Goal: Task Accomplishment & Management: Manage account settings

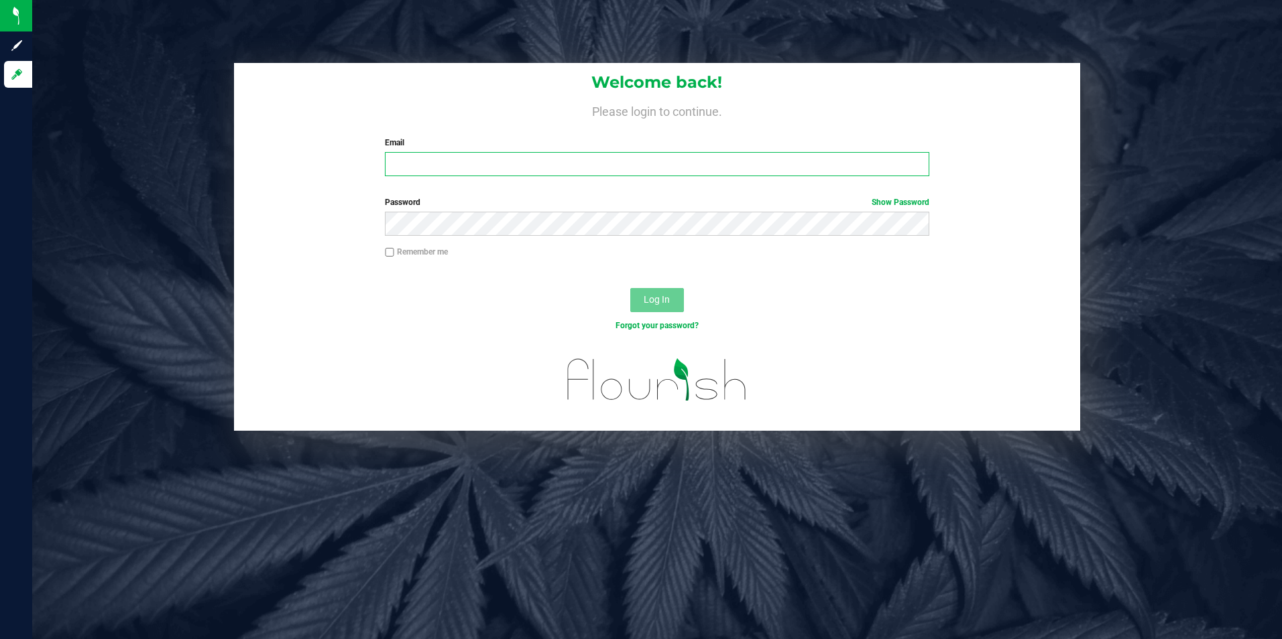
type input "[EMAIL_ADDRESS][DOMAIN_NAME]"
drag, startPoint x: 525, startPoint y: 167, endPoint x: 228, endPoint y: 166, distance: 297.0
click at [236, 166] on div "Welcome back! Please login to continue. Email [EMAIL_ADDRESS][DOMAIN_NAME] Requ…" at bounding box center [657, 125] width 847 height 124
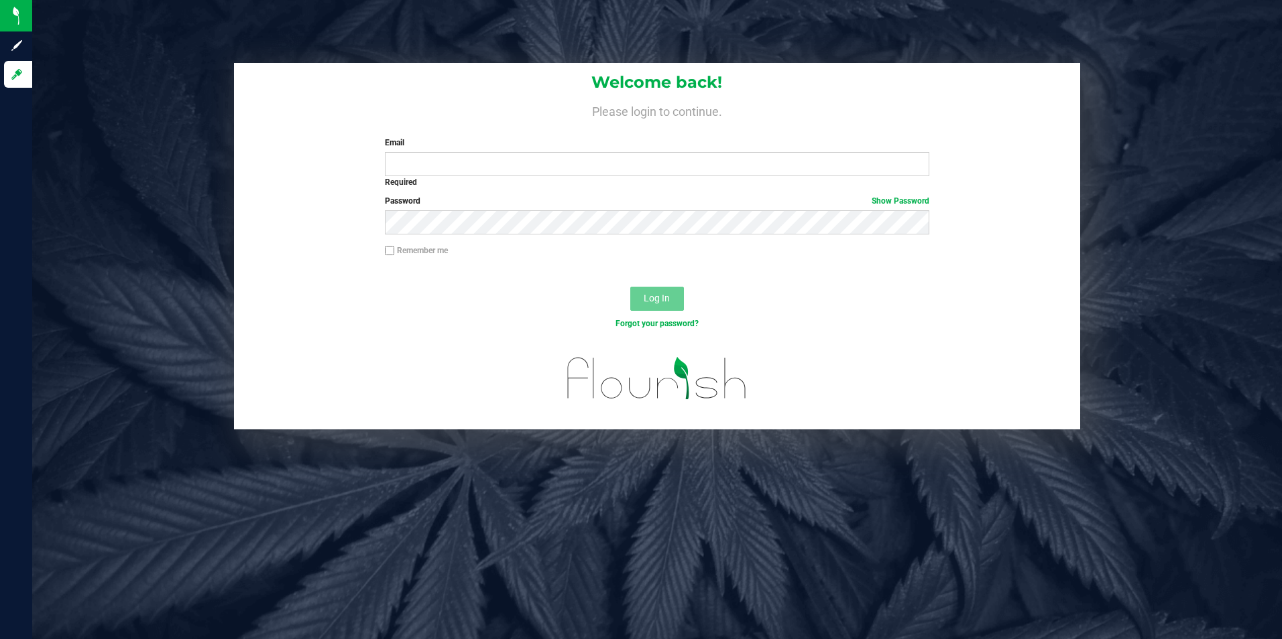
click at [266, 281] on div "Log In" at bounding box center [657, 303] width 847 height 45
drag, startPoint x: 560, startPoint y: 204, endPoint x: 552, endPoint y: 209, distance: 9.9
click at [552, 209] on div "Password Show Password" at bounding box center [657, 215] width 564 height 40
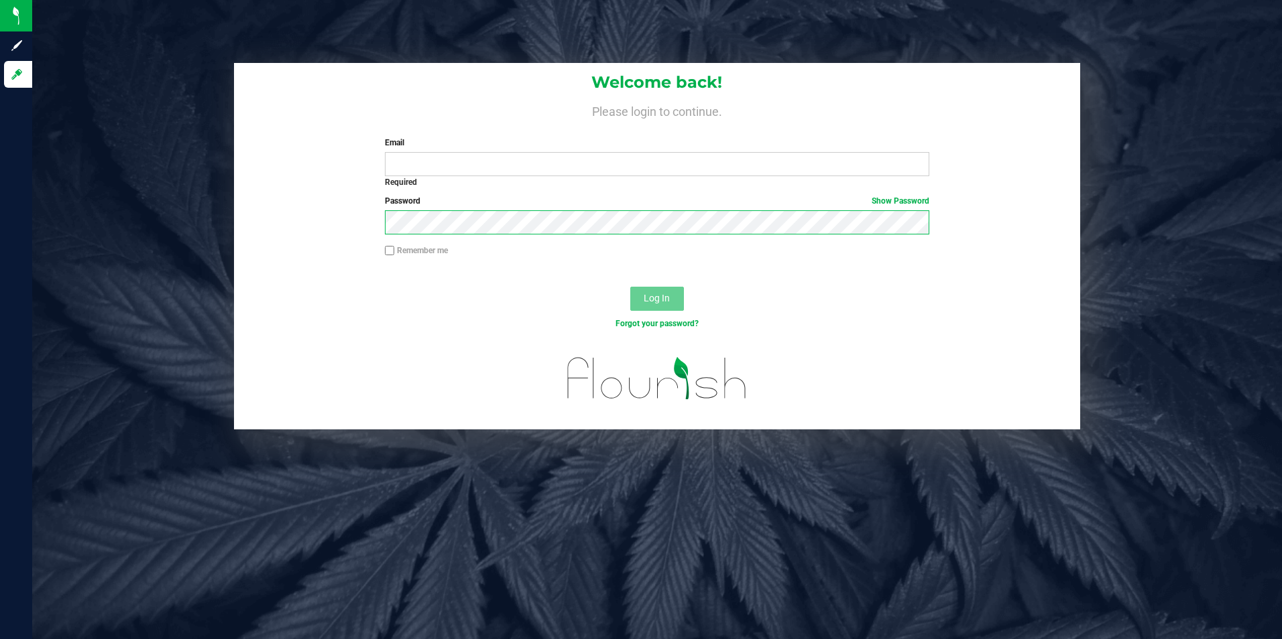
click at [338, 232] on div "Password Show Password" at bounding box center [657, 220] width 847 height 50
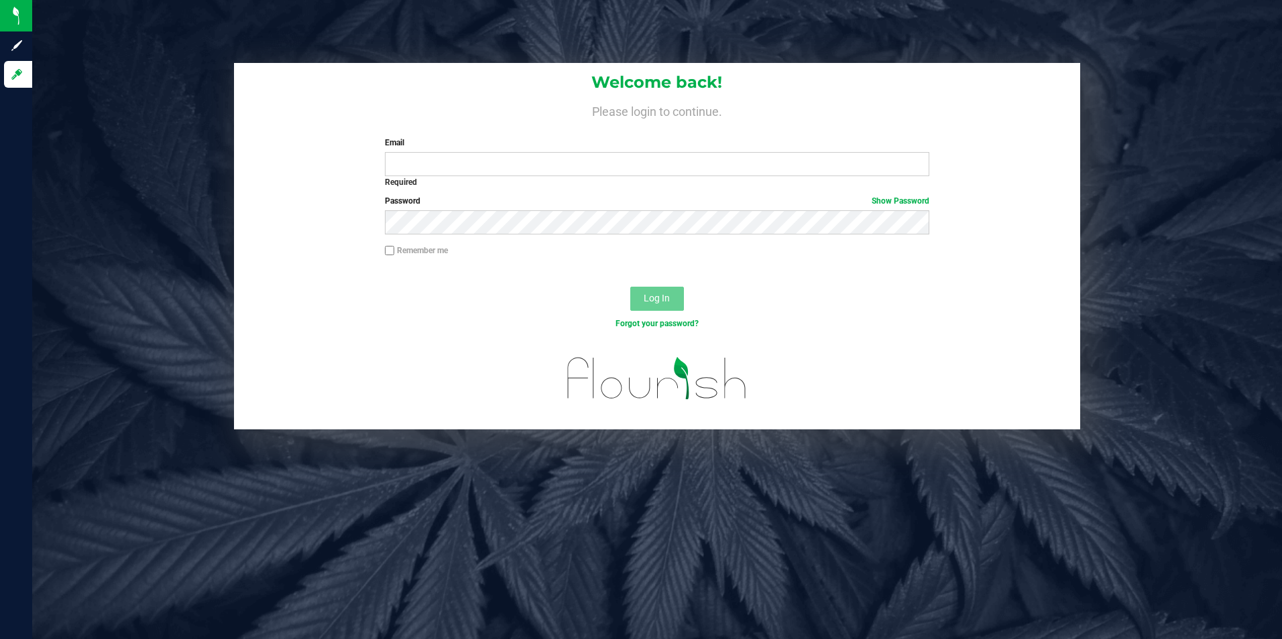
click at [846, 104] on h4 "Please login to continue." at bounding box center [657, 110] width 847 height 16
